Goal: Information Seeking & Learning: Check status

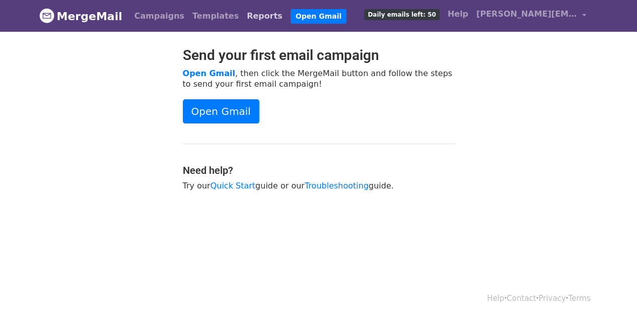
click at [243, 14] on link "Reports" at bounding box center [265, 16] width 44 height 20
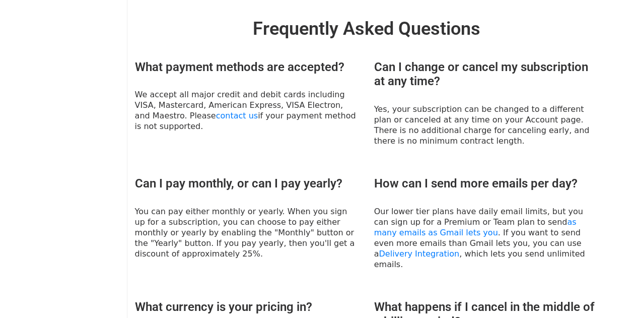
scroll to position [431, 0]
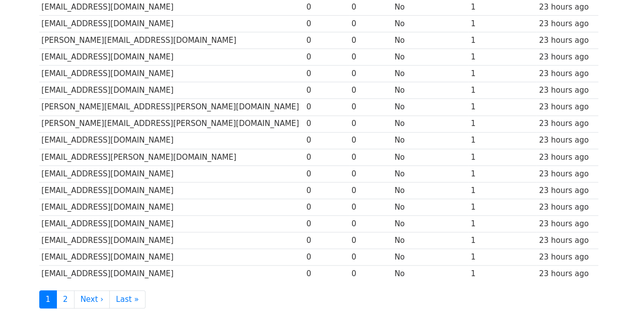
scroll to position [403, 0]
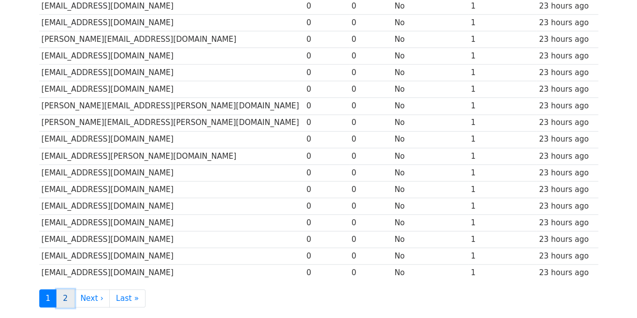
click at [60, 289] on link "2" at bounding box center [65, 298] width 18 height 19
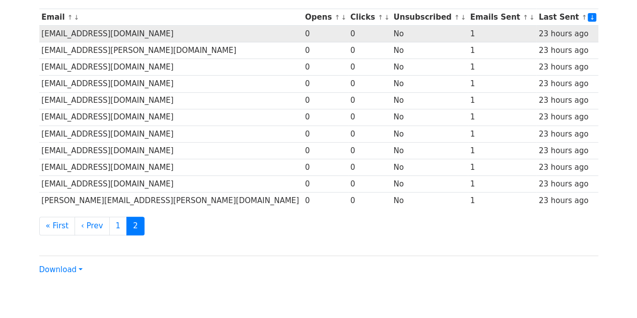
scroll to position [151, 0]
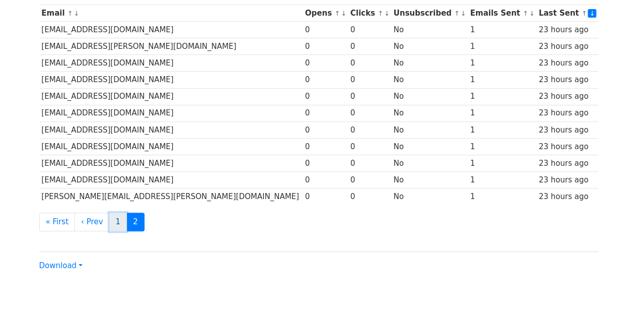
click at [111, 212] on link "1" at bounding box center [118, 221] width 18 height 19
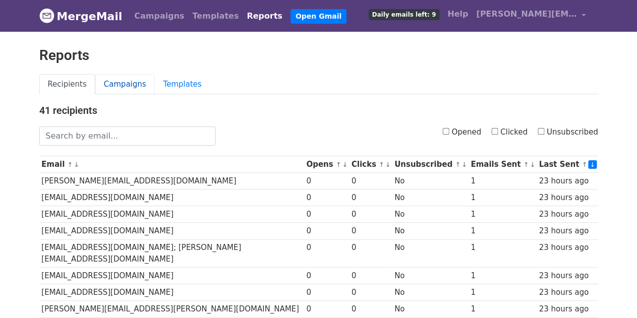
click at [126, 88] on link "Campaigns" at bounding box center [124, 84] width 59 height 21
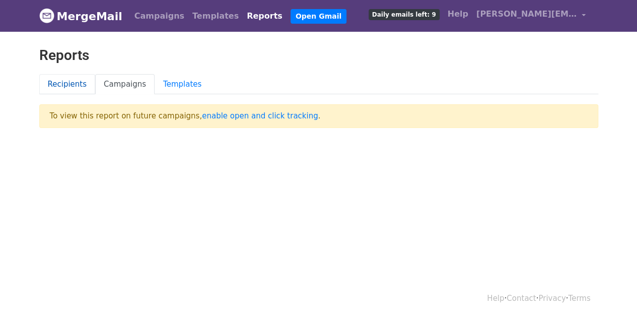
click at [62, 84] on link "Recipients" at bounding box center [67, 84] width 56 height 21
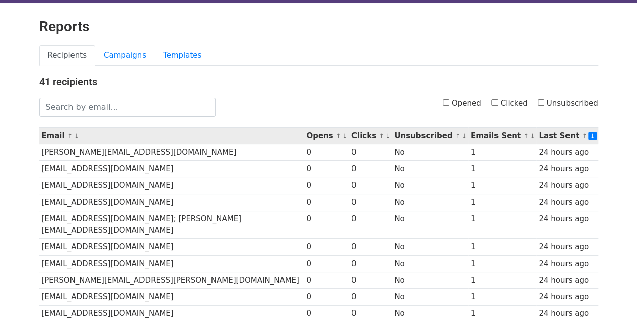
scroll to position [50, 0]
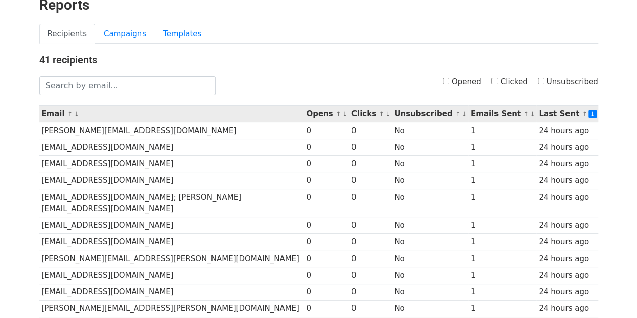
click at [306, 111] on th "Opens ↑ ↓" at bounding box center [325, 114] width 45 height 17
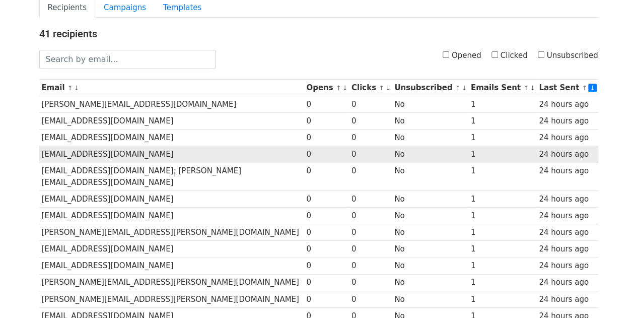
scroll to position [0, 0]
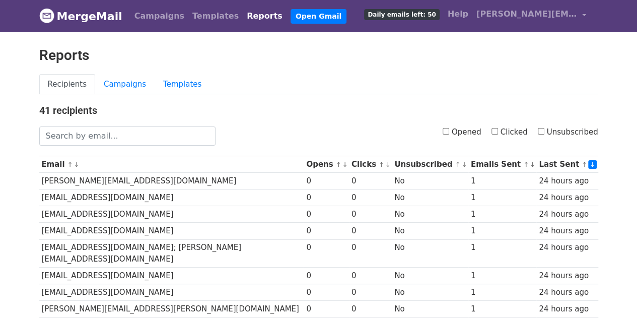
click at [459, 127] on label "Opened" at bounding box center [461, 132] width 39 height 12
click at [449, 128] on input "Opened" at bounding box center [445, 131] width 7 height 7
click at [459, 127] on label "Opened" at bounding box center [461, 132] width 39 height 12
click at [449, 128] on input "Opened" at bounding box center [445, 131] width 7 height 7
checkbox input "false"
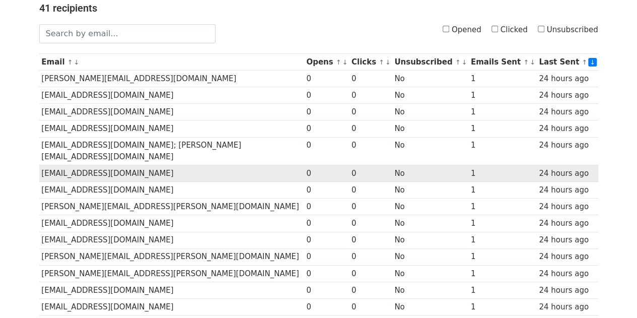
scroll to position [352, 0]
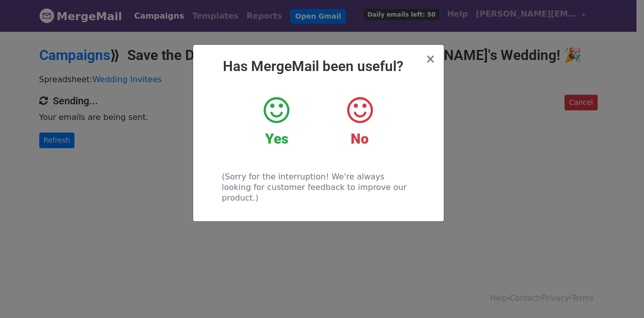
click at [432, 67] on h2 "Has MergeMail been useful?" at bounding box center [318, 66] width 235 height 17
click at [428, 62] on span "×" at bounding box center [430, 59] width 10 height 14
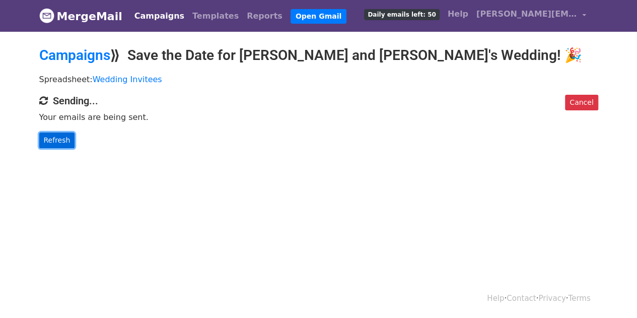
click at [54, 138] on link "Refresh" at bounding box center [57, 140] width 36 height 16
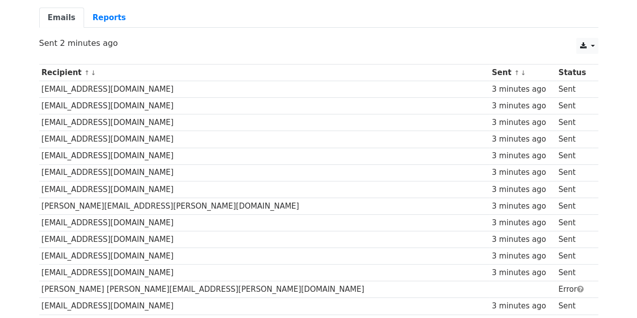
scroll to position [101, 0]
